Goal: Task Accomplishment & Management: Complete application form

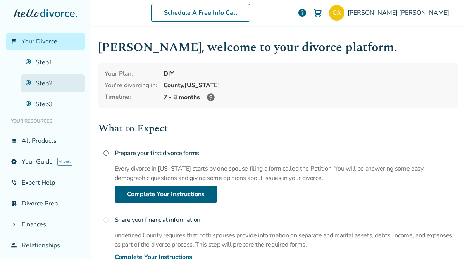
click at [36, 83] on link "Step 2" at bounding box center [53, 83] width 64 height 18
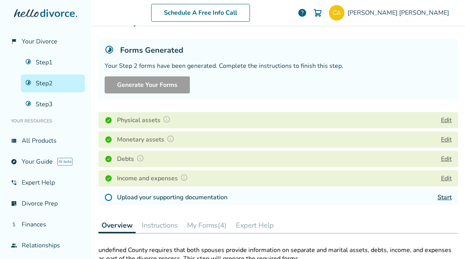
scroll to position [41, 0]
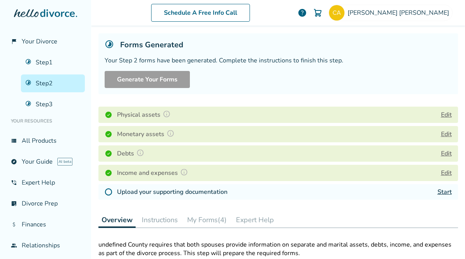
click at [165, 133] on button at bounding box center [170, 134] width 12 height 10
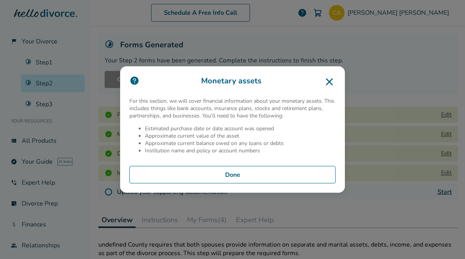
click at [328, 80] on icon at bounding box center [329, 81] width 12 height 12
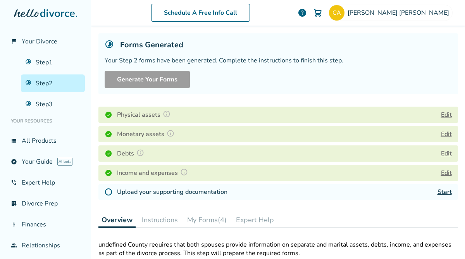
click at [447, 116] on button "Edit" at bounding box center [446, 114] width 11 height 9
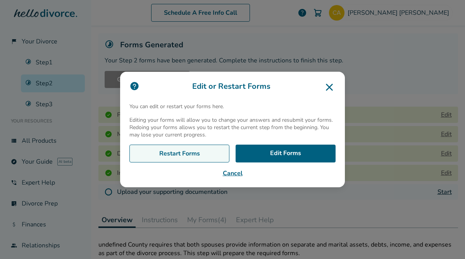
click at [201, 158] on link "Restart Forms" at bounding box center [179, 153] width 100 height 18
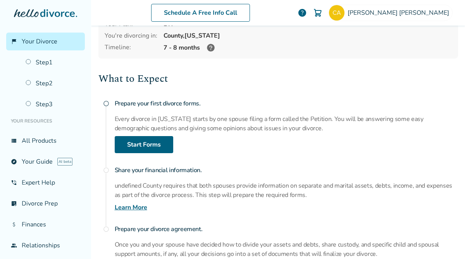
scroll to position [51, 0]
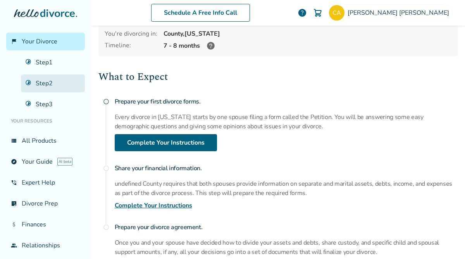
click at [38, 84] on link "Step 2" at bounding box center [53, 83] width 64 height 18
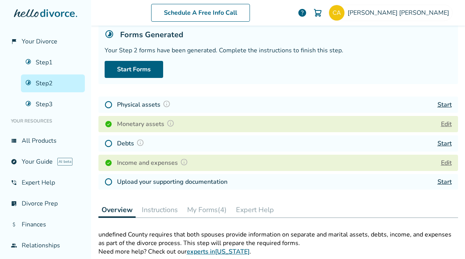
scroll to position [38, 0]
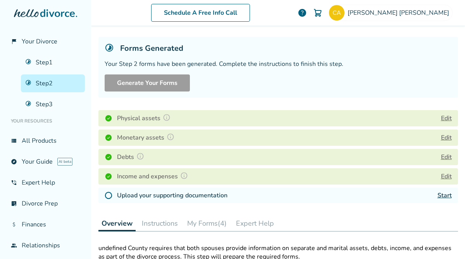
click at [444, 156] on button "Edit" at bounding box center [446, 156] width 11 height 9
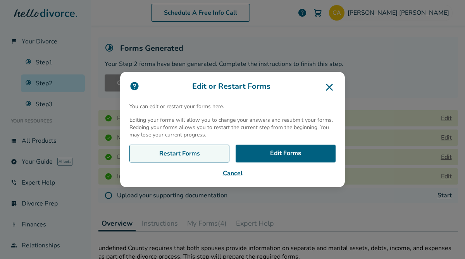
click at [197, 148] on link "Restart Forms" at bounding box center [179, 153] width 100 height 18
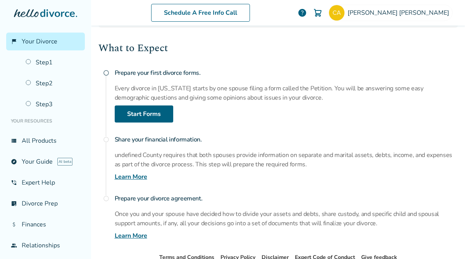
scroll to position [79, 0]
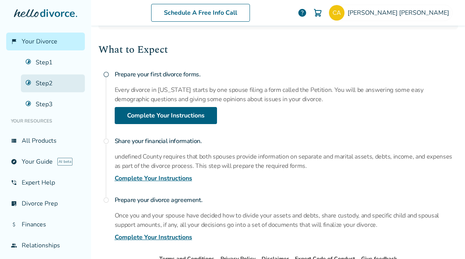
click at [49, 82] on link "Step 2" at bounding box center [53, 83] width 64 height 18
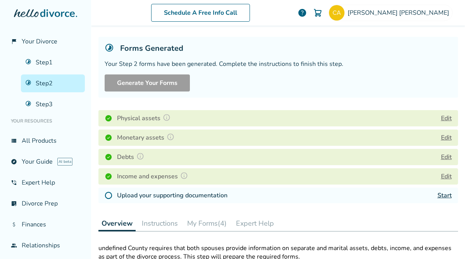
click at [446, 175] on button "Edit" at bounding box center [446, 175] width 11 height 9
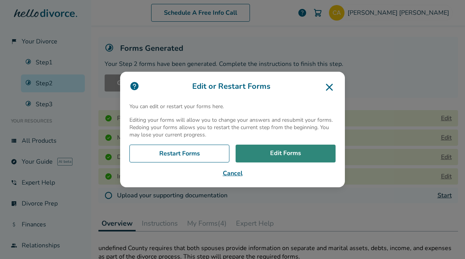
click at [263, 148] on link "Edit Forms" at bounding box center [285, 153] width 100 height 18
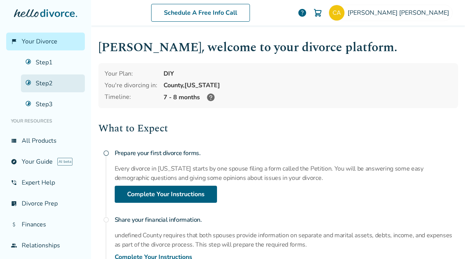
click at [47, 81] on link "Step 2" at bounding box center [53, 83] width 64 height 18
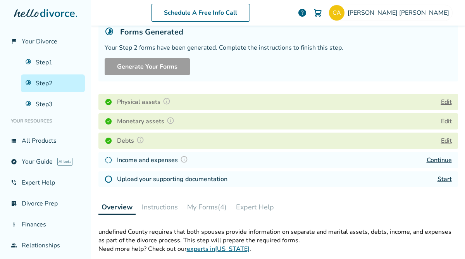
scroll to position [56, 0]
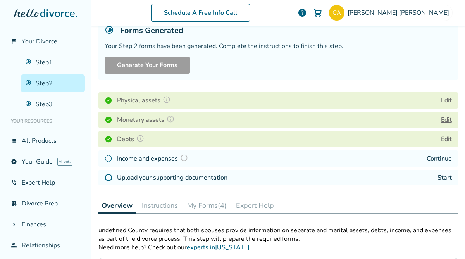
click at [315, 135] on div "Debts Edit" at bounding box center [277, 139] width 359 height 16
click at [443, 141] on button "Edit" at bounding box center [446, 138] width 11 height 9
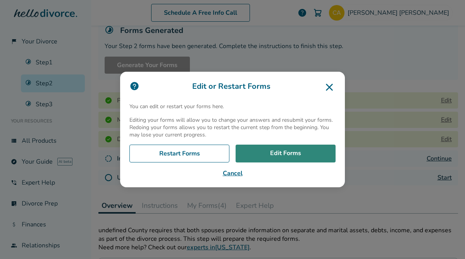
click at [287, 151] on link "Edit Forms" at bounding box center [285, 153] width 100 height 18
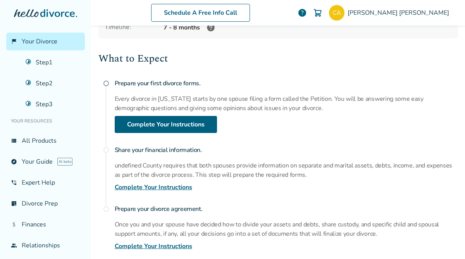
scroll to position [70, 0]
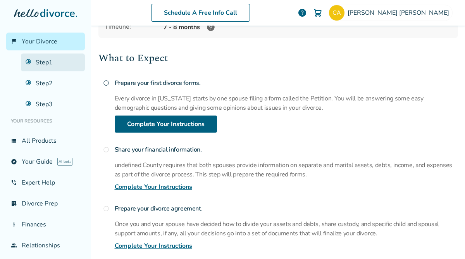
click at [44, 55] on link "Step 1" at bounding box center [53, 62] width 64 height 18
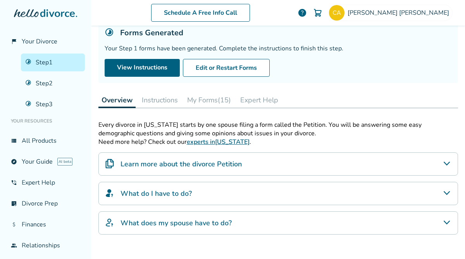
scroll to position [48, 0]
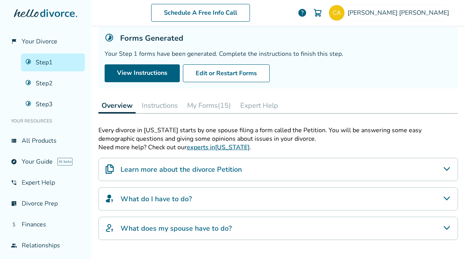
click at [216, 106] on button "My Forms (15)" at bounding box center [209, 105] width 50 height 15
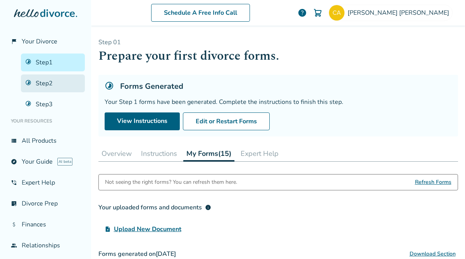
click at [53, 83] on link "Step 2" at bounding box center [53, 83] width 64 height 18
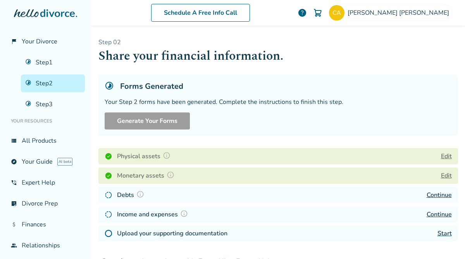
scroll to position [24, 0]
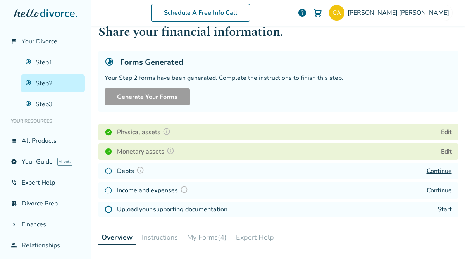
click at [319, 132] on div "Physical assets Edit" at bounding box center [277, 132] width 359 height 16
click at [448, 132] on button "Edit" at bounding box center [446, 131] width 11 height 9
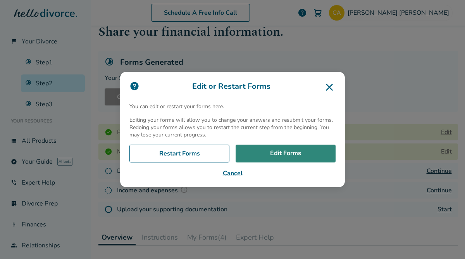
click at [293, 154] on link "Edit Forms" at bounding box center [285, 153] width 100 height 18
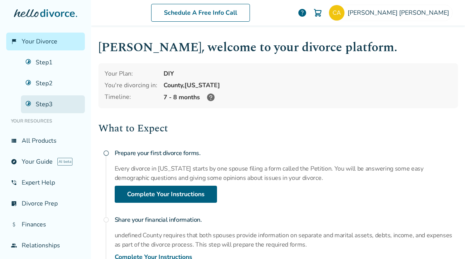
click at [40, 103] on link "Step 3" at bounding box center [53, 104] width 64 height 18
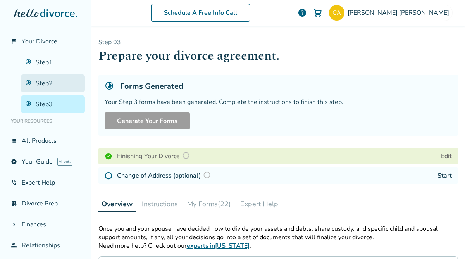
click at [37, 85] on link "Step 2" at bounding box center [53, 83] width 64 height 18
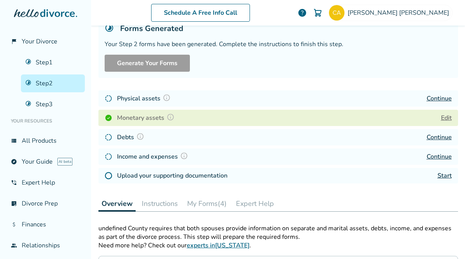
scroll to position [61, 0]
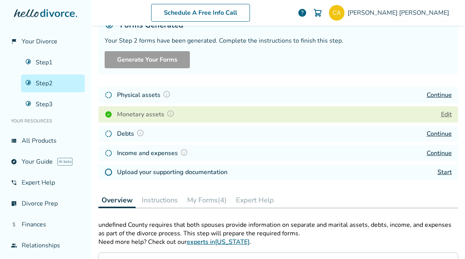
click at [129, 175] on h4 "Upload your supporting documentation" at bounding box center [172, 171] width 110 height 9
click at [444, 171] on link "Start" at bounding box center [444, 172] width 14 height 9
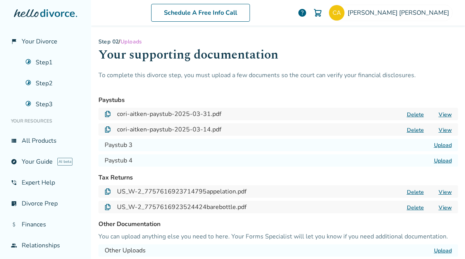
click at [417, 114] on button "Delete" at bounding box center [415, 114] width 22 height 8
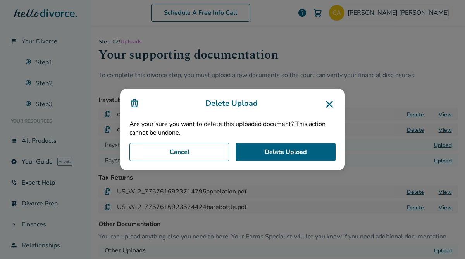
click at [328, 106] on icon at bounding box center [329, 104] width 12 height 12
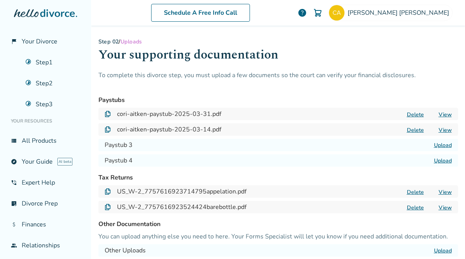
click at [439, 145] on label "Upload" at bounding box center [443, 144] width 18 height 7
click at [0, 0] on input "Upload" at bounding box center [0, 0] width 0 height 0
click at [415, 113] on button "Delete" at bounding box center [415, 114] width 22 height 8
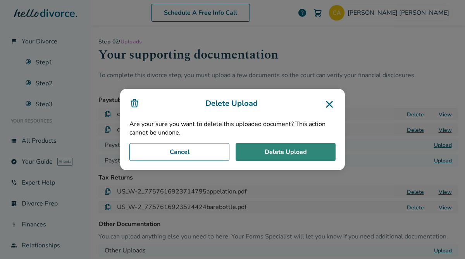
click at [273, 153] on button "Delete Upload" at bounding box center [285, 152] width 100 height 18
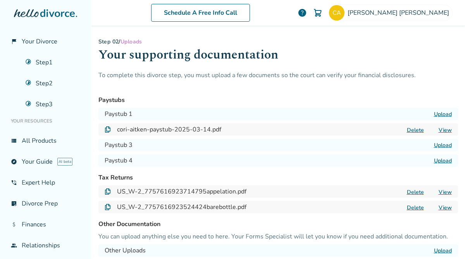
click at [414, 132] on button "Delete" at bounding box center [415, 130] width 22 height 8
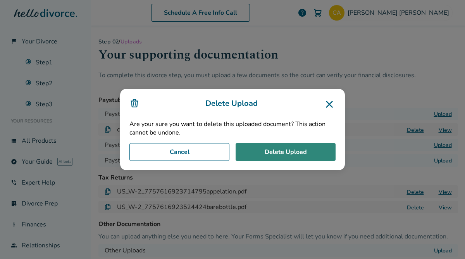
click at [273, 153] on button "Delete Upload" at bounding box center [285, 152] width 100 height 18
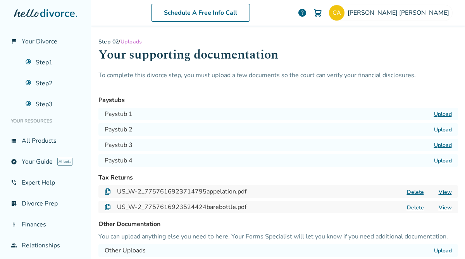
click at [444, 113] on label "Upload" at bounding box center [443, 113] width 18 height 7
click at [0, 0] on input "Upload" at bounding box center [0, 0] width 0 height 0
click at [442, 129] on label "Upload" at bounding box center [443, 129] width 18 height 7
click at [0, 0] on input "Upload" at bounding box center [0, 0] width 0 height 0
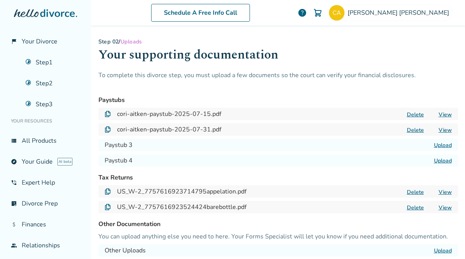
scroll to position [88, 0]
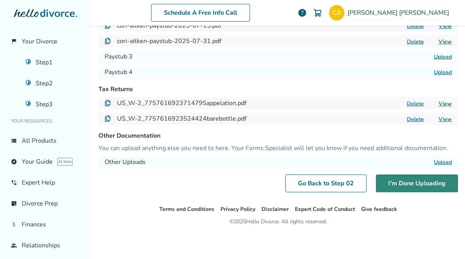
click at [415, 185] on button "I'm Done Uploading" at bounding box center [416, 183] width 82 height 18
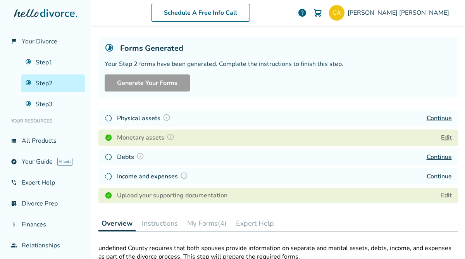
scroll to position [116, 0]
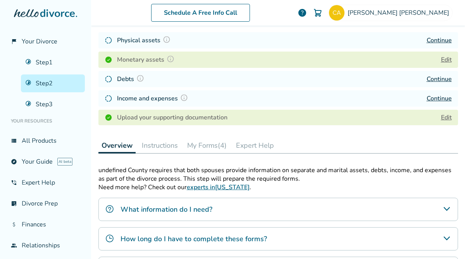
click at [164, 146] on button "Instructions" at bounding box center [160, 144] width 42 height 15
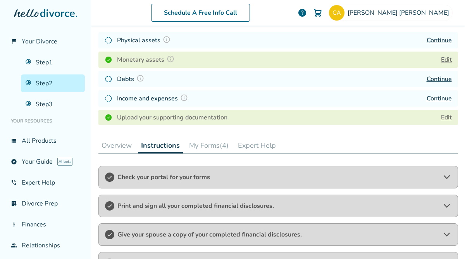
click at [238, 182] on div "Check your portal for your forms" at bounding box center [277, 177] width 359 height 22
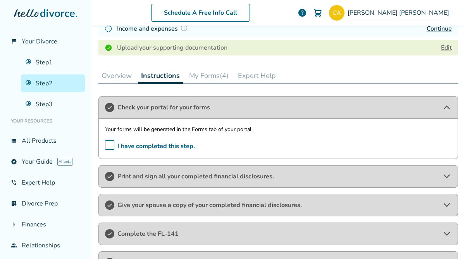
scroll to position [186, 0]
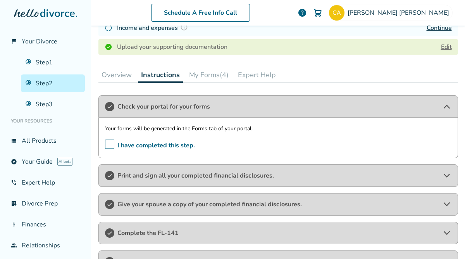
click at [231, 170] on div "Print and sign all your completed financial disclosures." at bounding box center [277, 175] width 359 height 22
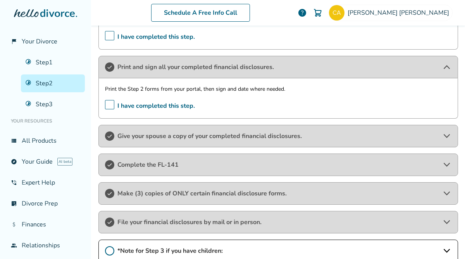
scroll to position [263, 0]
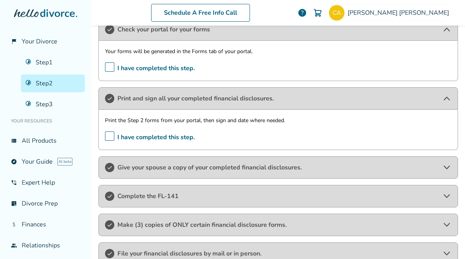
click at [108, 135] on span "I have completed this step." at bounding box center [150, 137] width 90 height 12
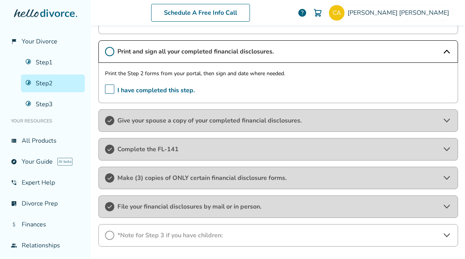
scroll to position [319, 0]
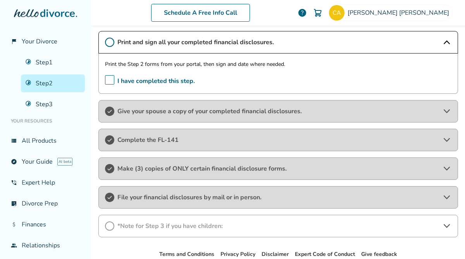
click at [149, 111] on span "Give your spouse a copy of your completed financial disclosures." at bounding box center [277, 111] width 321 height 9
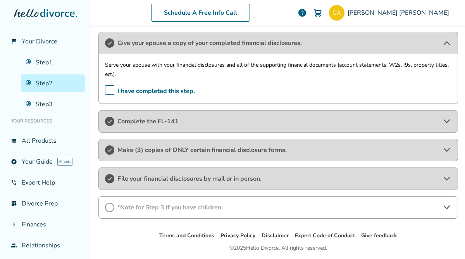
scroll to position [389, 0]
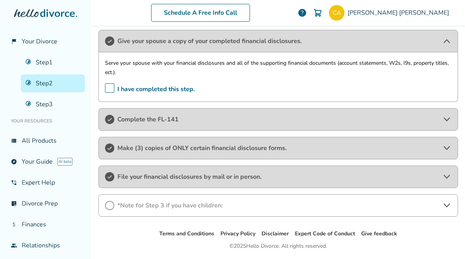
click at [113, 118] on icon at bounding box center [109, 119] width 9 height 9
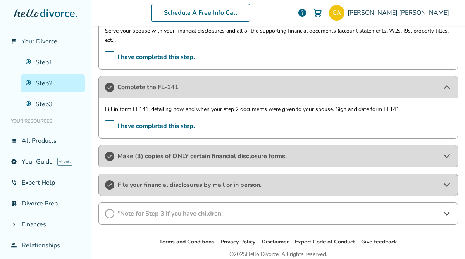
scroll to position [422, 0]
click at [112, 124] on span "I have completed this step." at bounding box center [150, 125] width 90 height 12
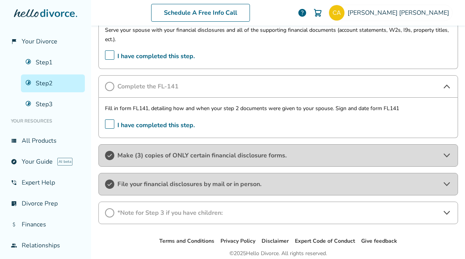
scroll to position [454, 0]
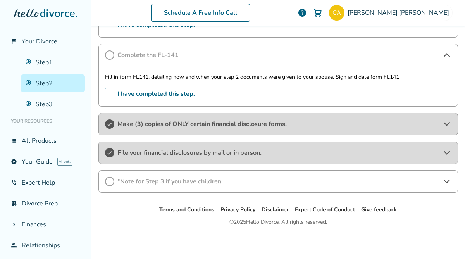
click at [149, 122] on span "Make (3) copies of ONLY certain financial disclosure forms." at bounding box center [277, 124] width 321 height 9
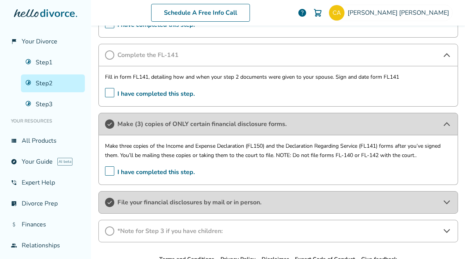
click at [107, 168] on span "I have completed this step." at bounding box center [150, 172] width 90 height 12
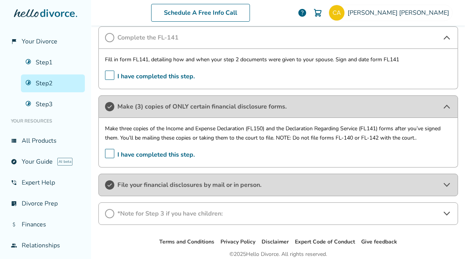
scroll to position [476, 0]
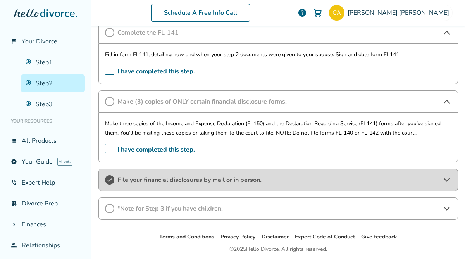
click at [111, 180] on icon at bounding box center [109, 179] width 9 height 9
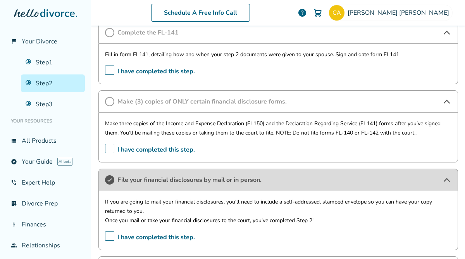
click at [112, 235] on span "I have completed this step." at bounding box center [150, 237] width 90 height 12
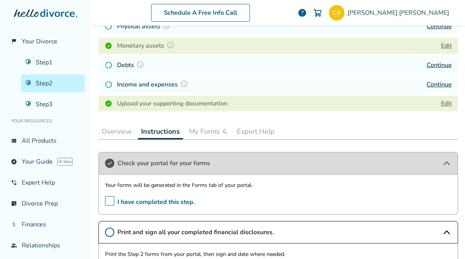
scroll to position [153, 0]
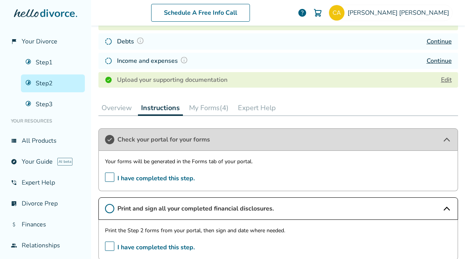
click at [109, 177] on span "I have completed this step." at bounding box center [150, 178] width 90 height 12
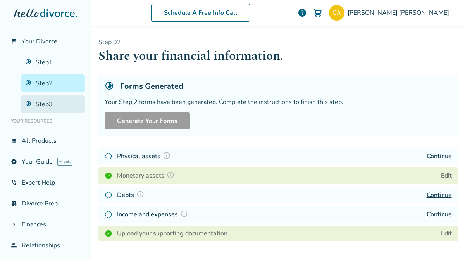
click at [50, 100] on link "Step 3" at bounding box center [53, 104] width 64 height 18
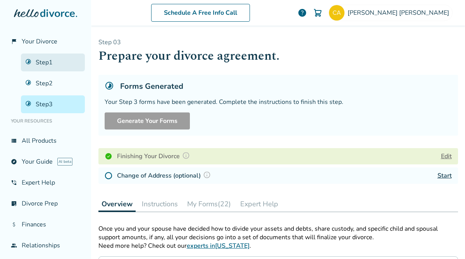
click at [58, 68] on link "Step 1" at bounding box center [53, 62] width 64 height 18
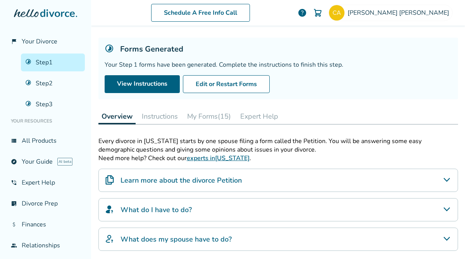
scroll to position [37, 0]
click at [202, 114] on button "My Forms (15)" at bounding box center [209, 115] width 50 height 15
